Goal: Transaction & Acquisition: Subscribe to service/newsletter

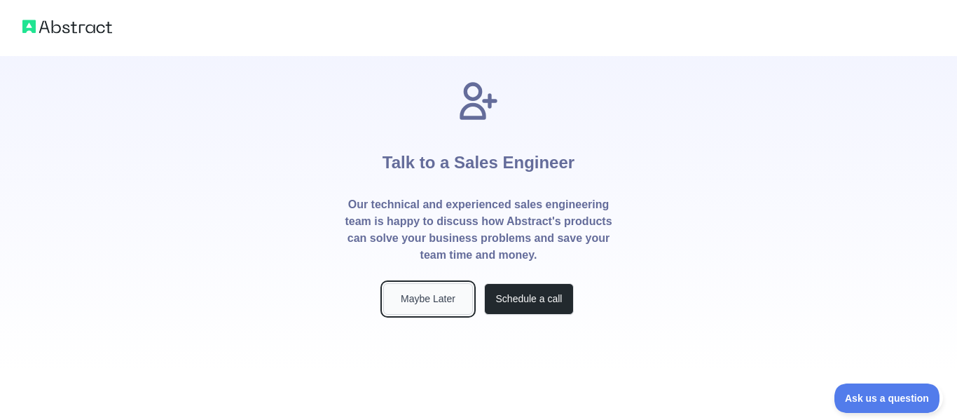
click at [446, 284] on button "Maybe Later" at bounding box center [428, 299] width 90 height 32
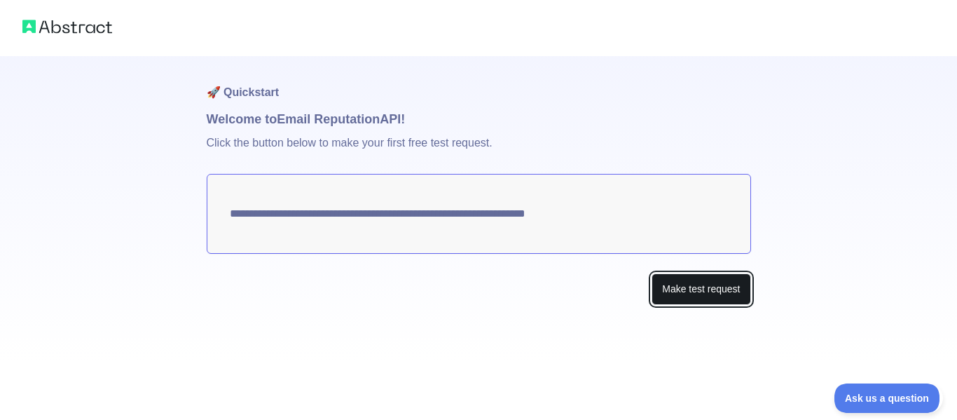
click at [701, 290] on button "Make test request" at bounding box center [701, 289] width 99 height 32
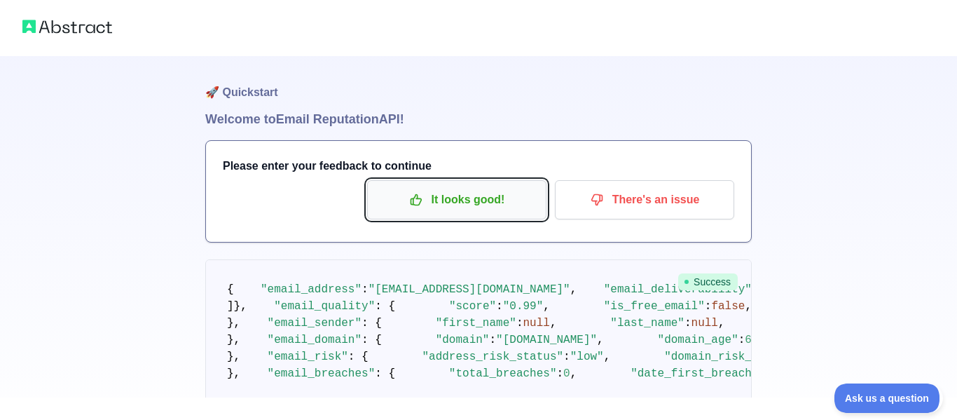
click at [496, 208] on p "It looks good!" at bounding box center [457, 200] width 158 height 24
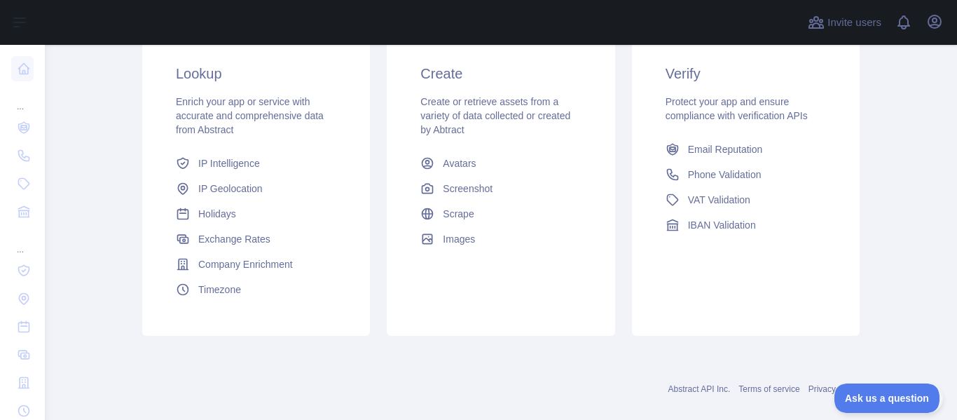
scroll to position [268, 0]
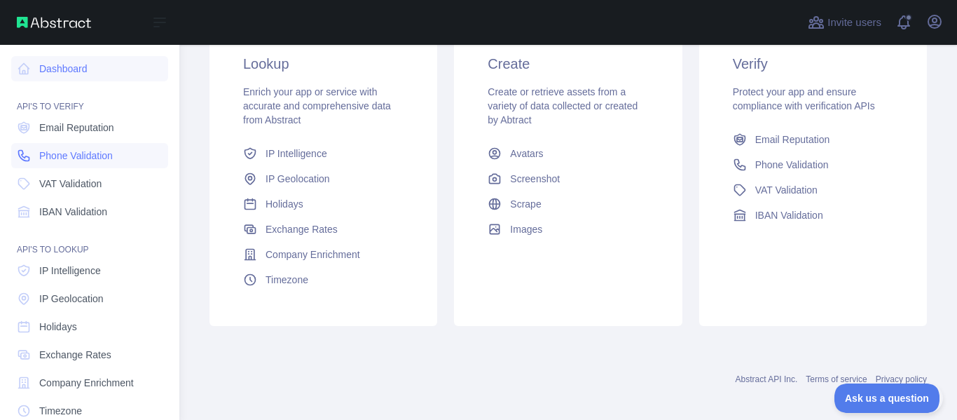
click at [39, 151] on span "Phone Validation" at bounding box center [76, 156] width 74 height 14
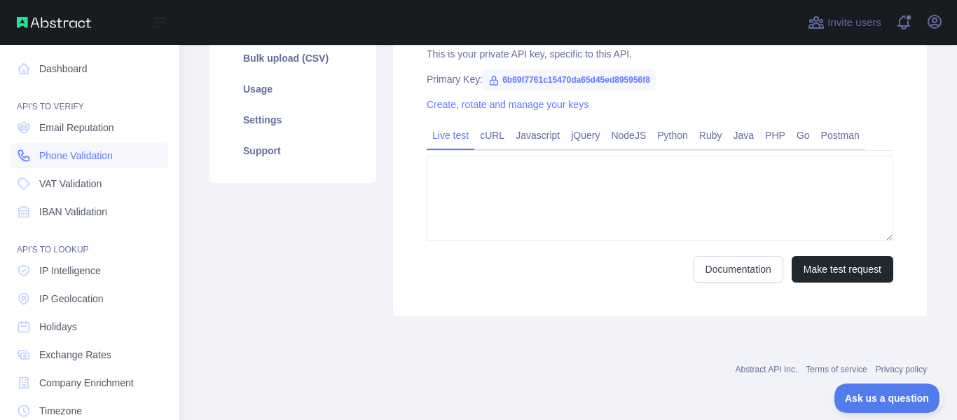
type textarea "**********"
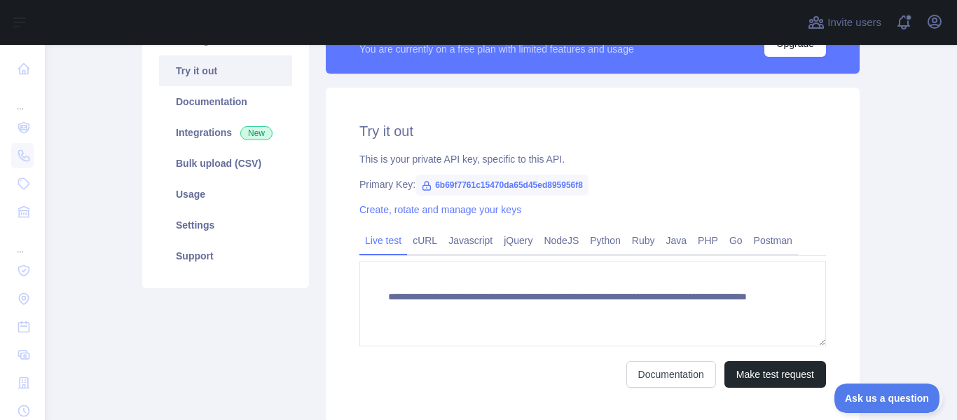
scroll to position [246, 0]
